Goal: Information Seeking & Learning: Learn about a topic

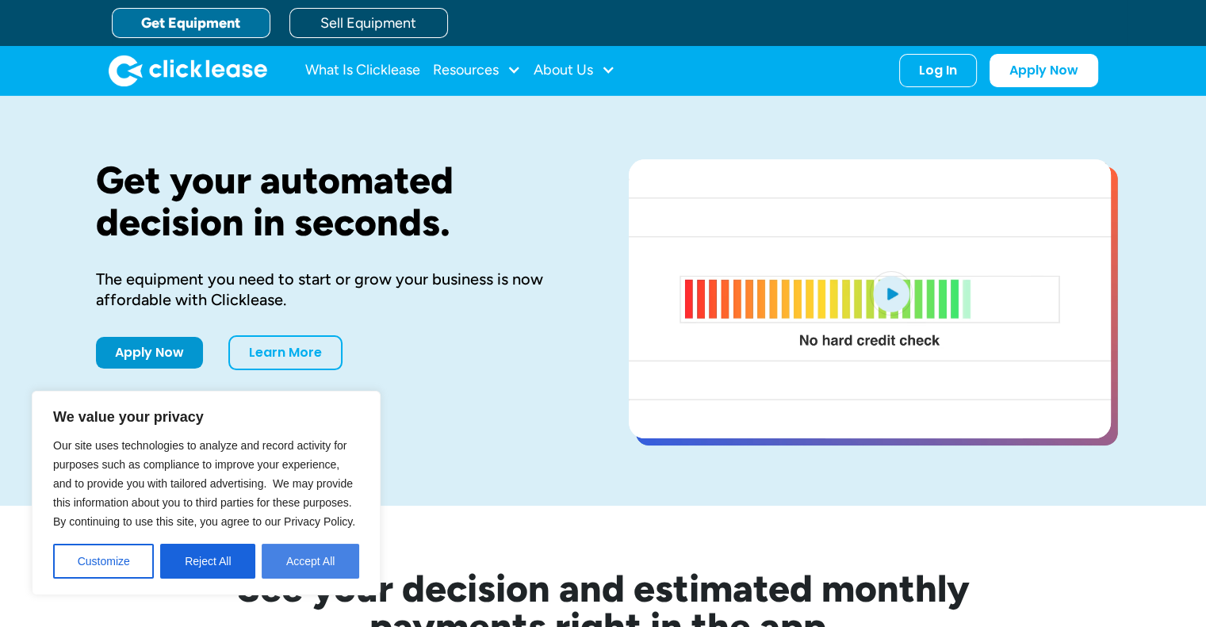
click at [301, 559] on button "Accept All" at bounding box center [311, 561] width 98 height 35
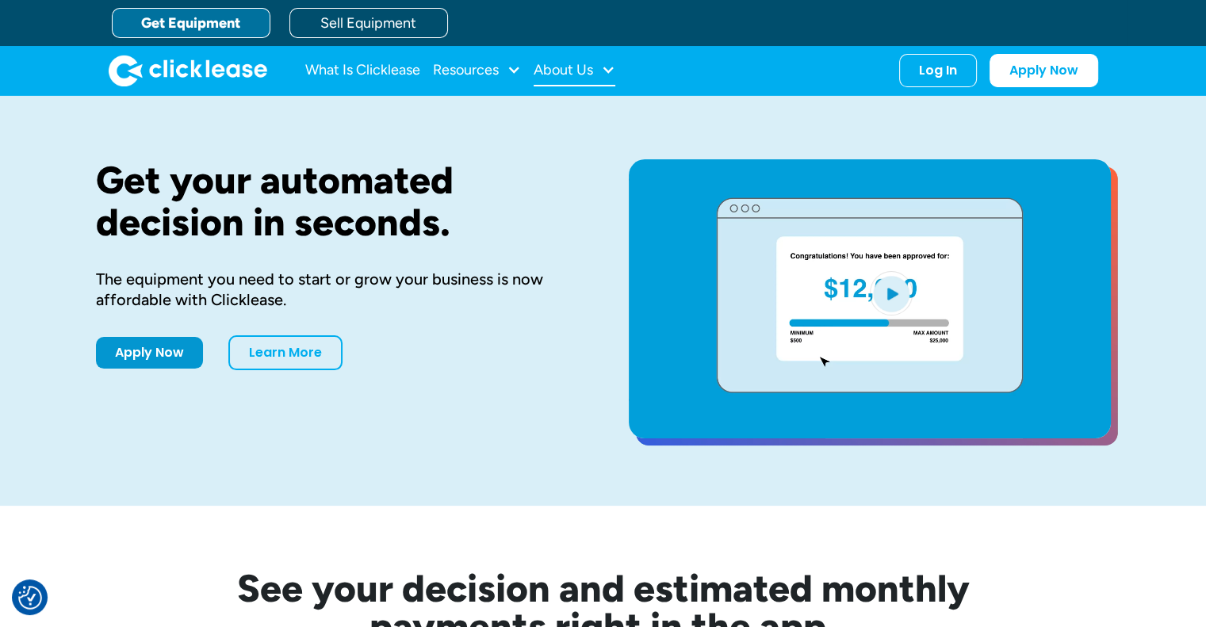
click at [574, 70] on div "About Us" at bounding box center [563, 70] width 59 height 0
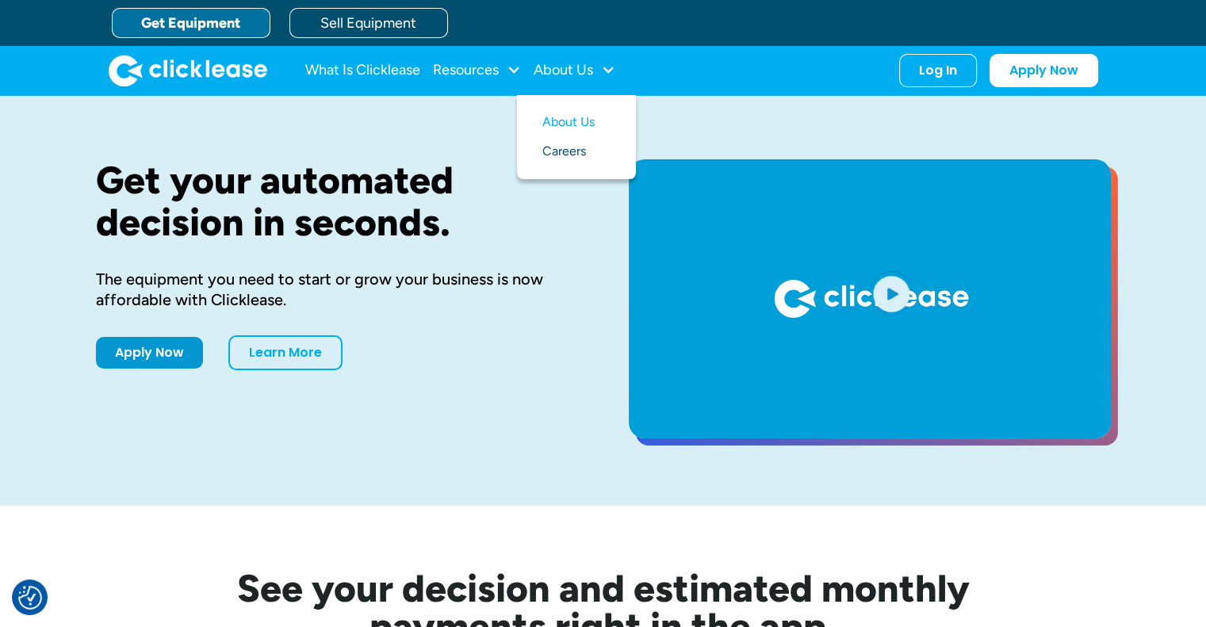
click at [574, 149] on link "Careers" at bounding box center [577, 151] width 68 height 29
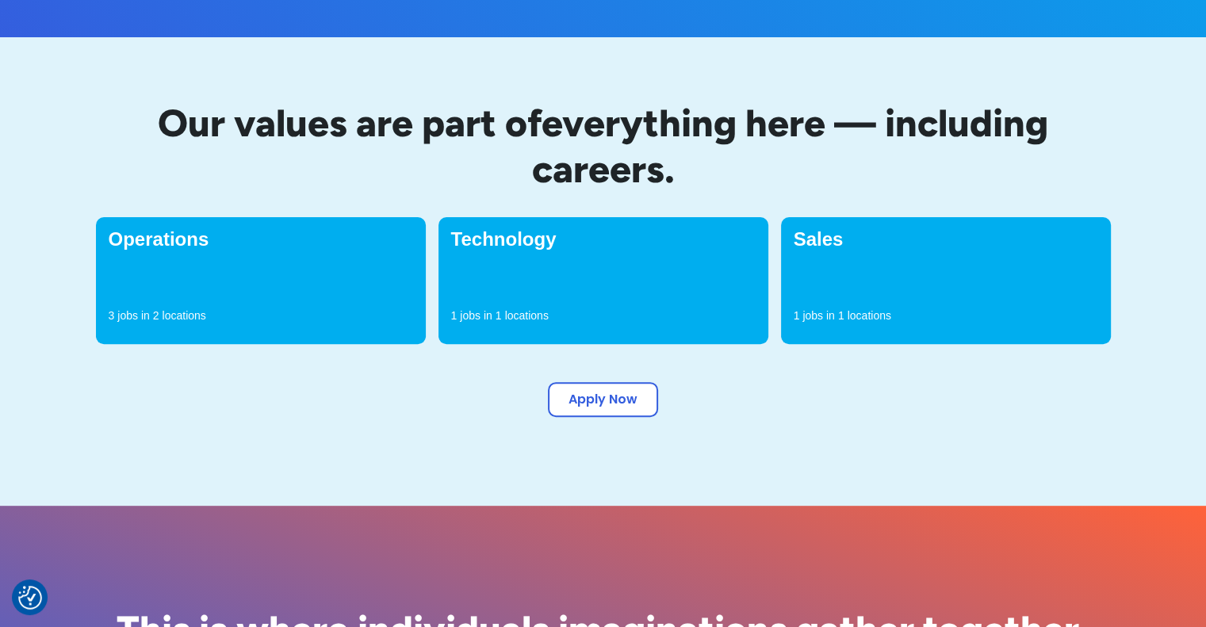
scroll to position [555, 0]
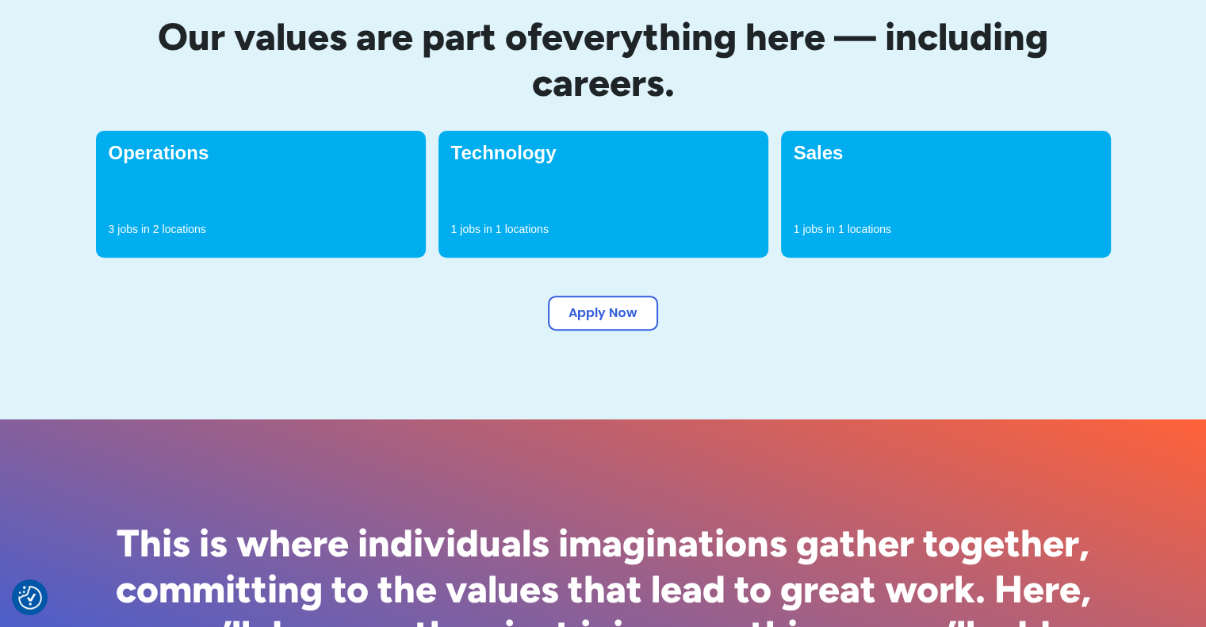
click at [280, 186] on div "Operations 3 jobs in 2 locations" at bounding box center [261, 194] width 330 height 127
click at [247, 192] on div "Operations 3 jobs in 2 locations" at bounding box center [261, 194] width 330 height 127
click at [184, 148] on h4 "Operations" at bounding box center [261, 153] width 305 height 19
click at [159, 236] on p "2" at bounding box center [156, 229] width 6 height 16
click at [138, 152] on h4 "Operations" at bounding box center [261, 153] width 305 height 19
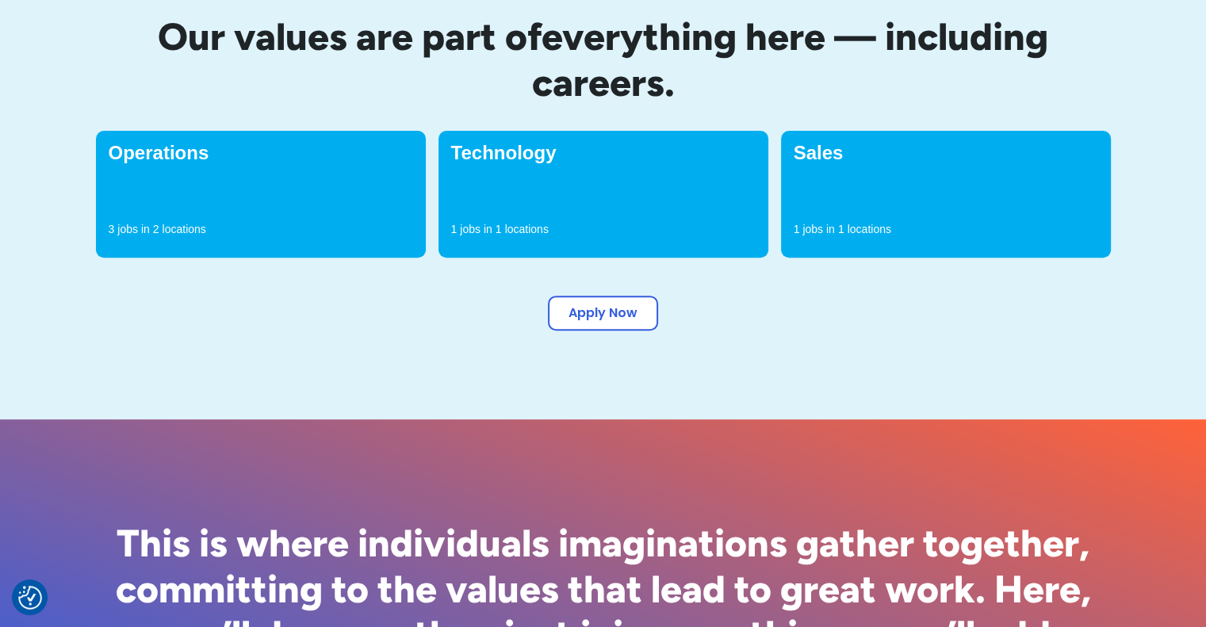
click at [270, 152] on h4 "Operations" at bounding box center [261, 153] width 305 height 19
click at [382, 232] on div "3 jobs in 2 locations" at bounding box center [261, 233] width 305 height 24
click at [576, 316] on link "Apply Now" at bounding box center [603, 310] width 110 height 35
